Goal: Task Accomplishment & Management: Complete application form

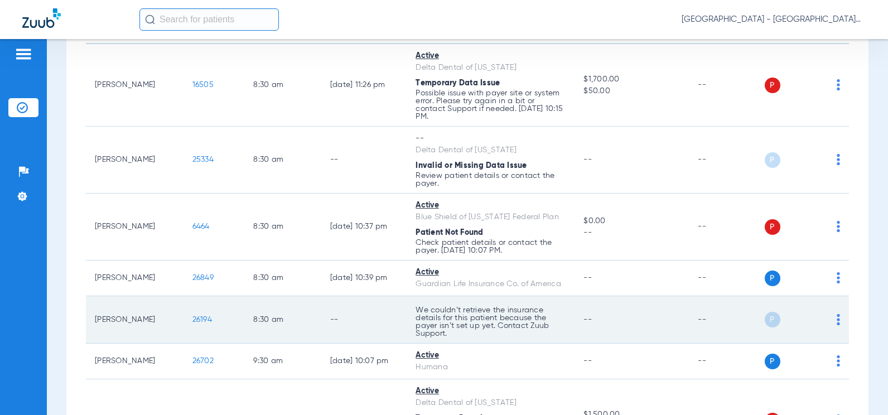
scroll to position [167, 0]
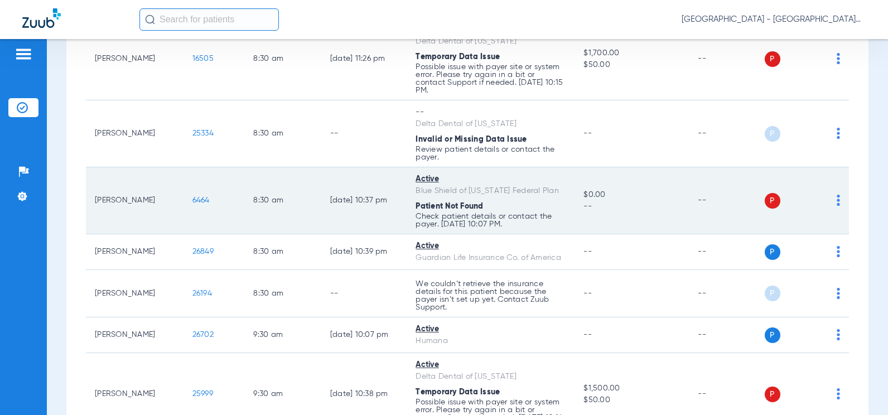
click at [193, 201] on span "6464" at bounding box center [201, 200] width 17 height 8
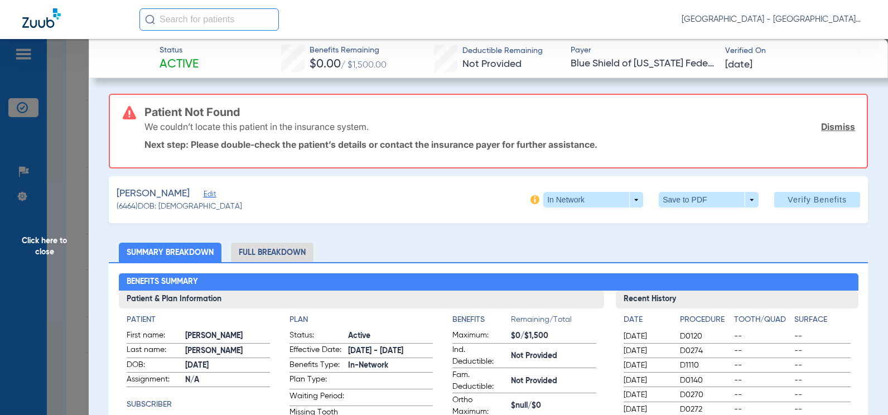
click at [204, 193] on span "Edit" at bounding box center [209, 195] width 10 height 11
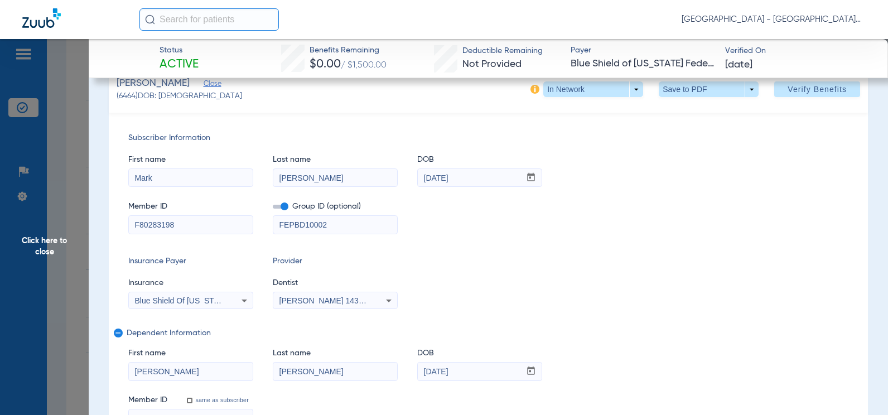
scroll to position [112, 0]
drag, startPoint x: 316, startPoint y: 222, endPoint x: 117, endPoint y: 205, distance: 199.4
click at [116, 206] on div "Subscriber Information First name Mark Last name [PERSON_NAME] mm / dd / yyyy […" at bounding box center [489, 279] width 760 height 335
drag, startPoint x: 185, startPoint y: 223, endPoint x: 11, endPoint y: 217, distance: 174.8
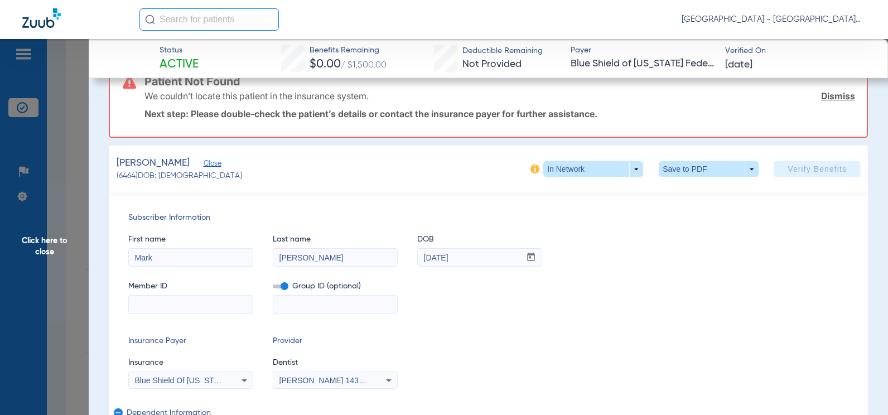
scroll to position [143, 0]
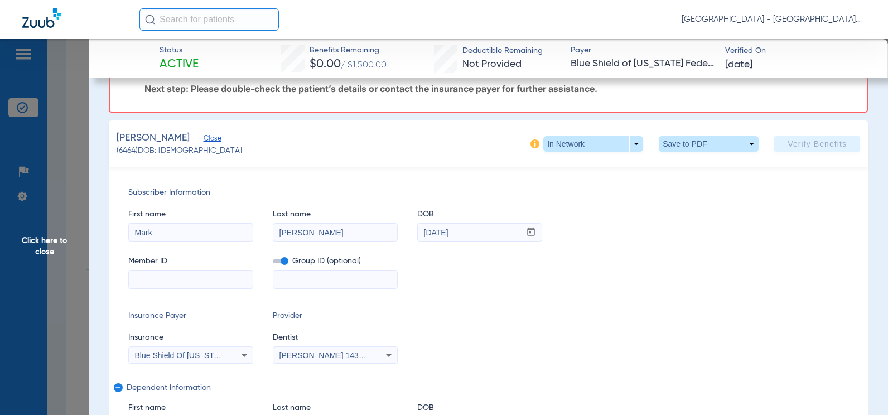
drag, startPoint x: 177, startPoint y: 235, endPoint x: 83, endPoint y: 227, distance: 94.7
type input "[PERSON_NAME]"
click at [196, 282] on input at bounding box center [191, 280] width 124 height 18
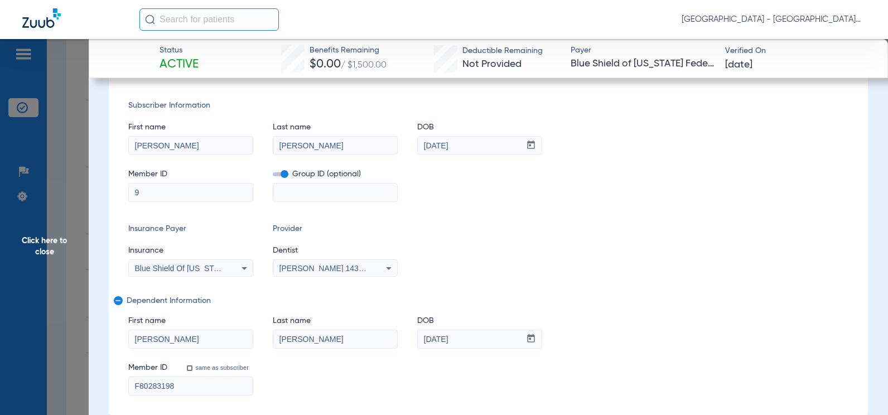
scroll to position [56, 0]
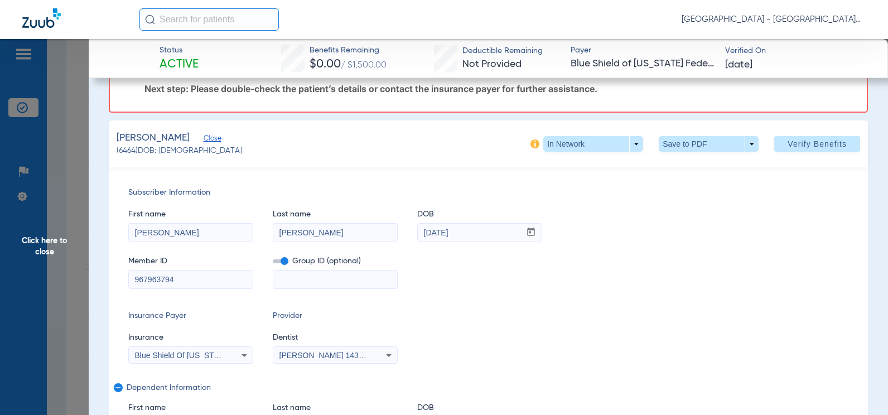
type input "967963794"
click at [298, 284] on input at bounding box center [335, 280] width 124 height 18
click at [278, 262] on span at bounding box center [281, 261] width 16 height 4
click at [273, 263] on input "checkbox" at bounding box center [273, 263] width 0 height 0
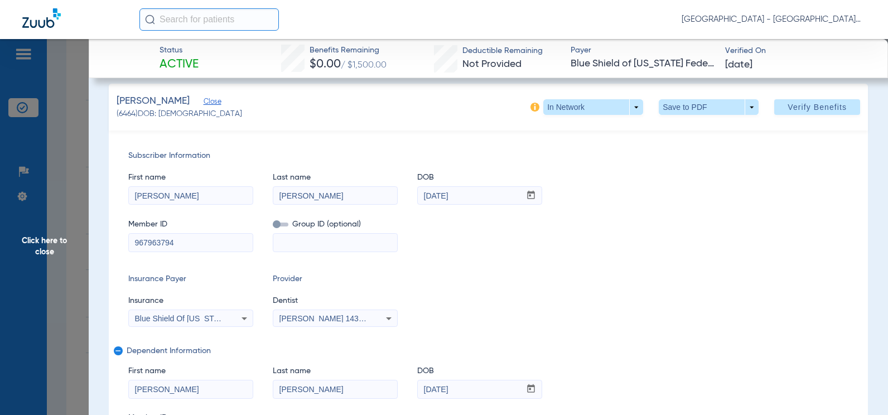
scroll to position [112, 0]
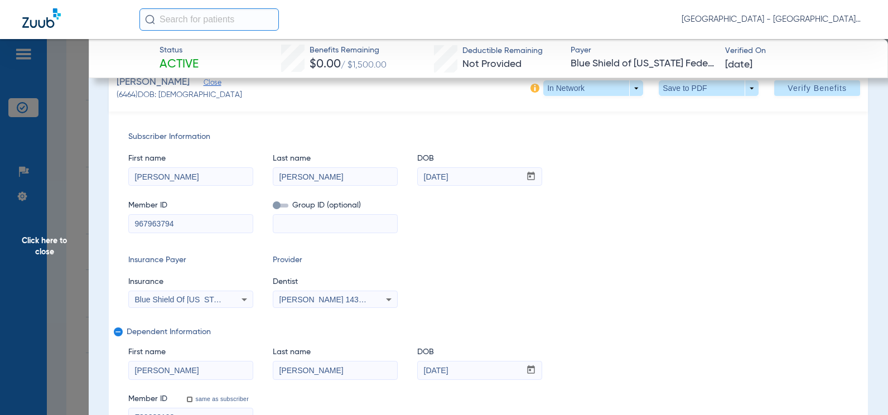
click at [233, 303] on div "Blue Shield Of [US_STATE] Federal Plan" at bounding box center [191, 299] width 124 height 13
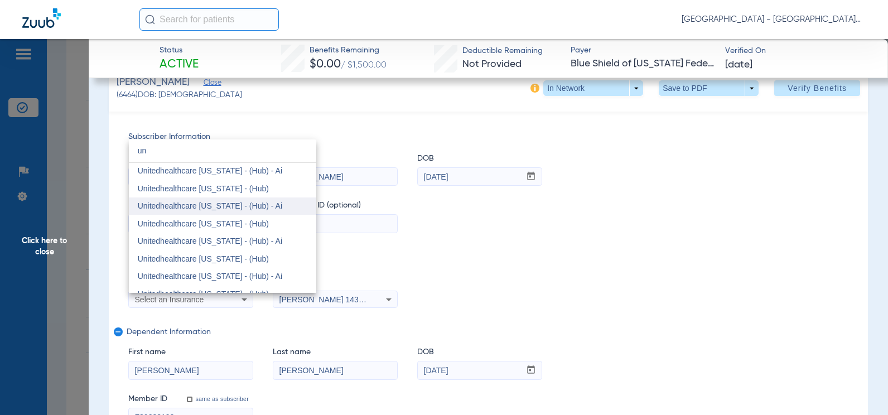
scroll to position [967, 0]
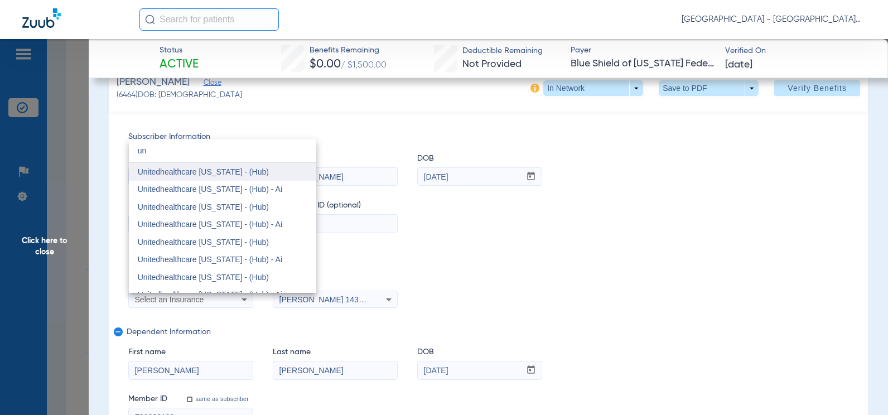
type input "un"
click at [204, 172] on span "Unitedhealthcare [US_STATE] - (Hub)" at bounding box center [203, 171] width 131 height 9
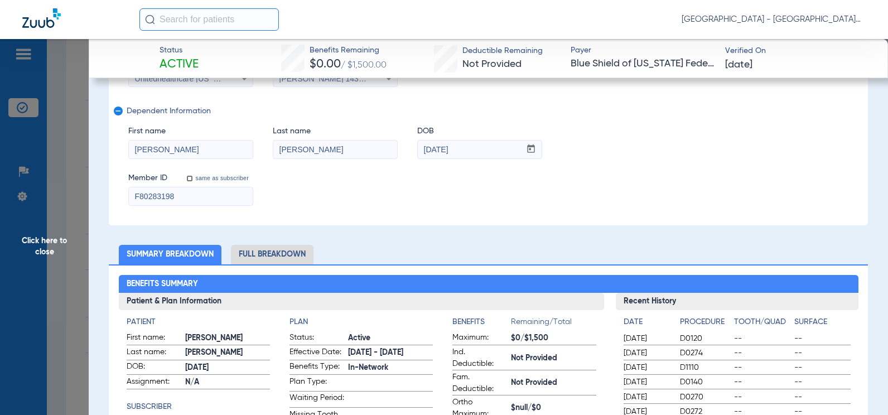
scroll to position [335, 0]
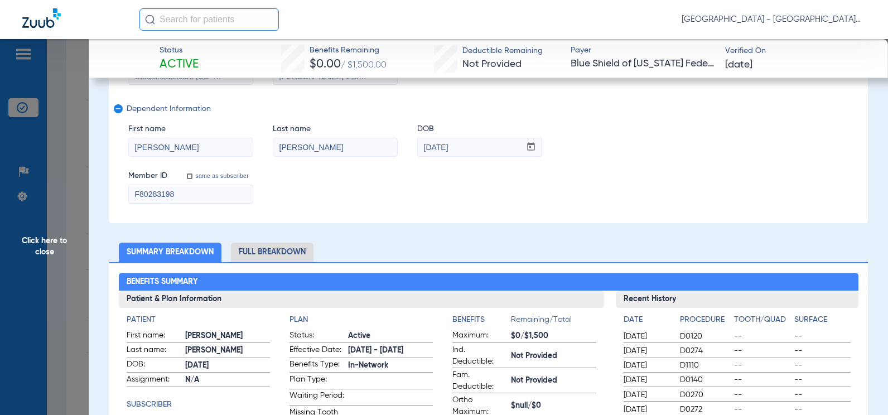
drag, startPoint x: 199, startPoint y: 189, endPoint x: 37, endPoint y: 189, distance: 161.8
click at [116, 108] on mat-icon "remove" at bounding box center [117, 110] width 7 height 13
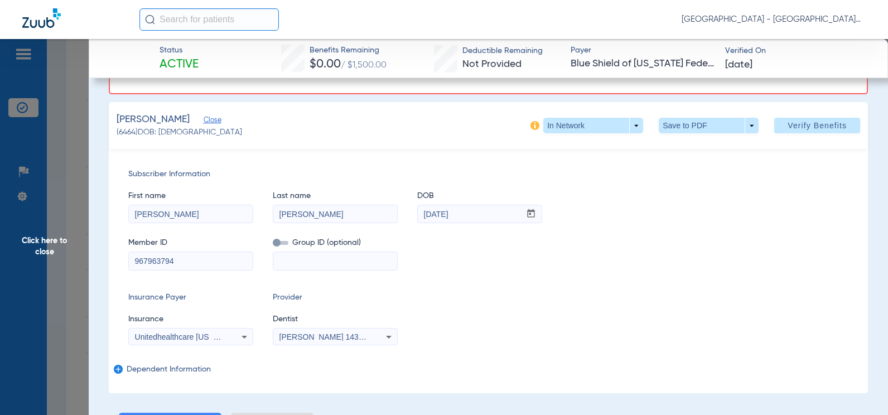
scroll to position [50, 0]
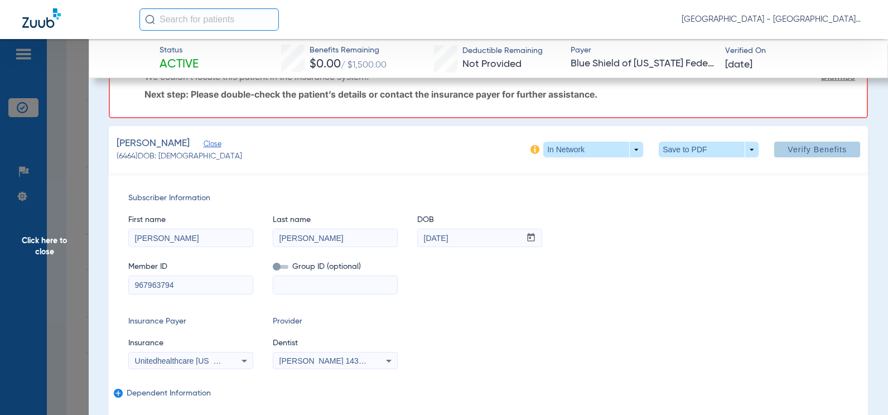
click at [800, 151] on span "Verify Benefits" at bounding box center [817, 149] width 59 height 9
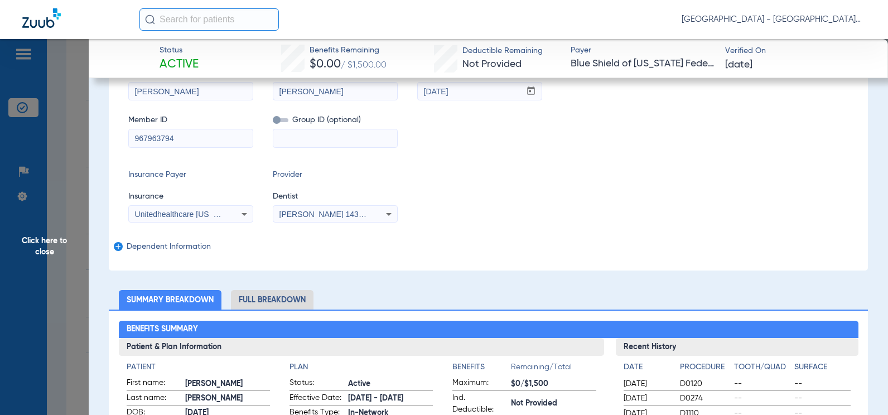
scroll to position [279, 0]
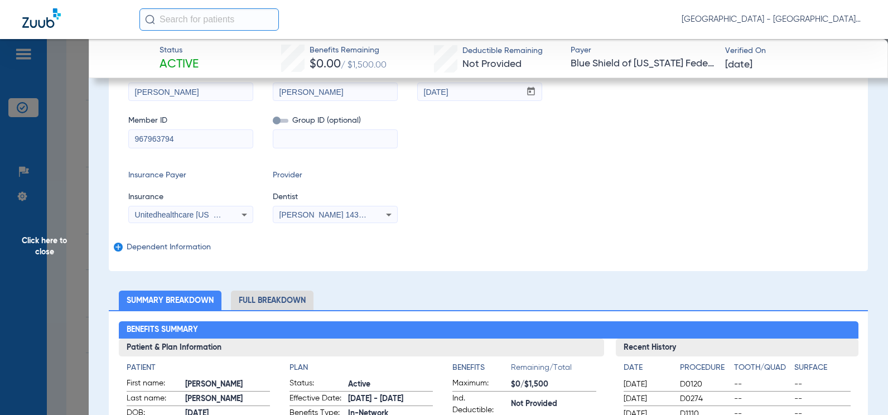
click at [193, 213] on span "Unitedhealthcare [US_STATE] - (Hub)" at bounding box center [200, 214] width 131 height 9
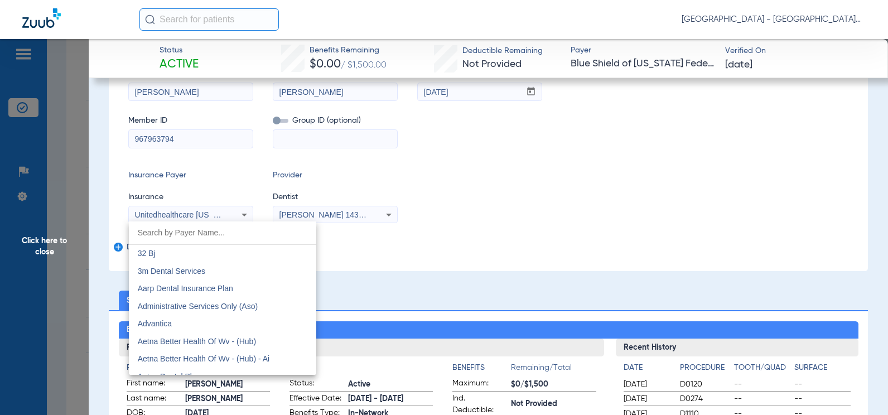
scroll to position [7306, 0]
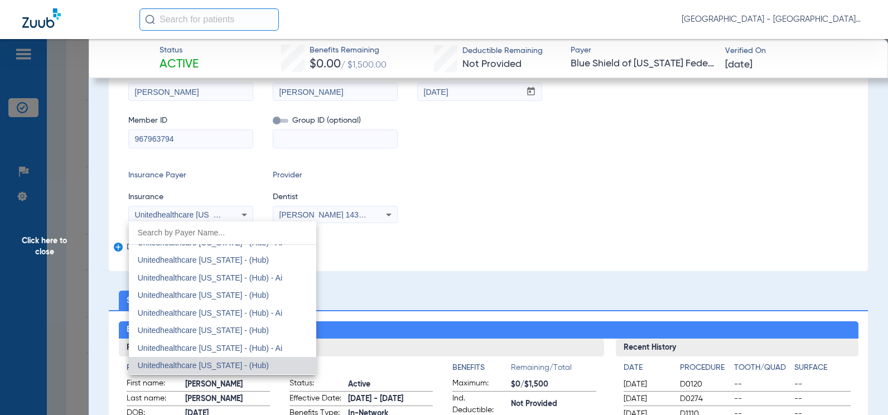
click at [193, 213] on div at bounding box center [444, 207] width 888 height 415
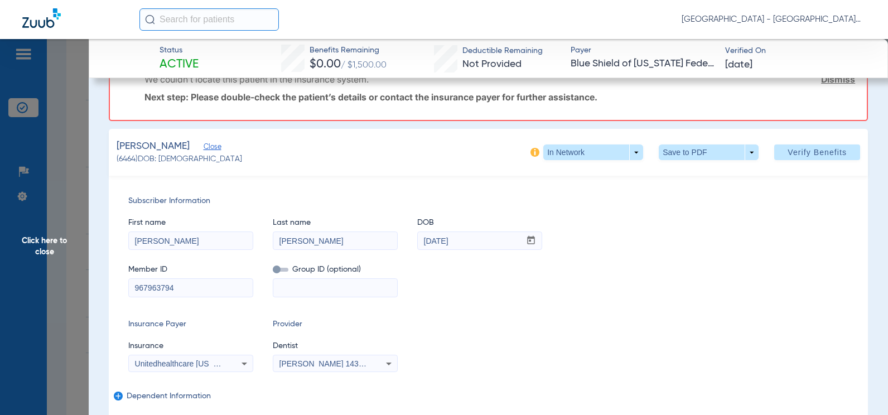
scroll to position [112, 0]
